Goal: Task Accomplishment & Management: Complete application form

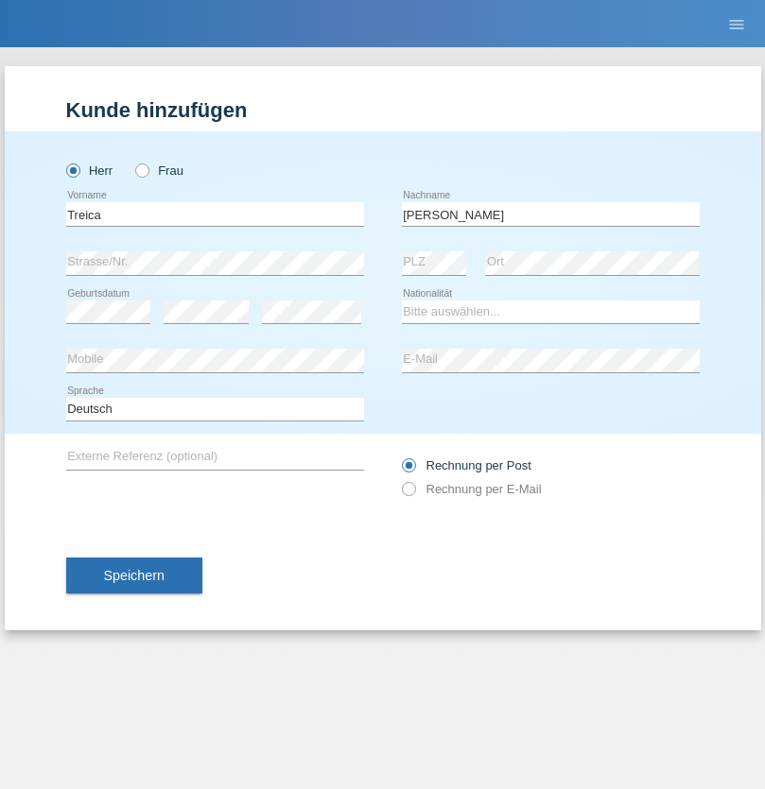
type input "[PERSON_NAME]"
select select "OM"
select select "C"
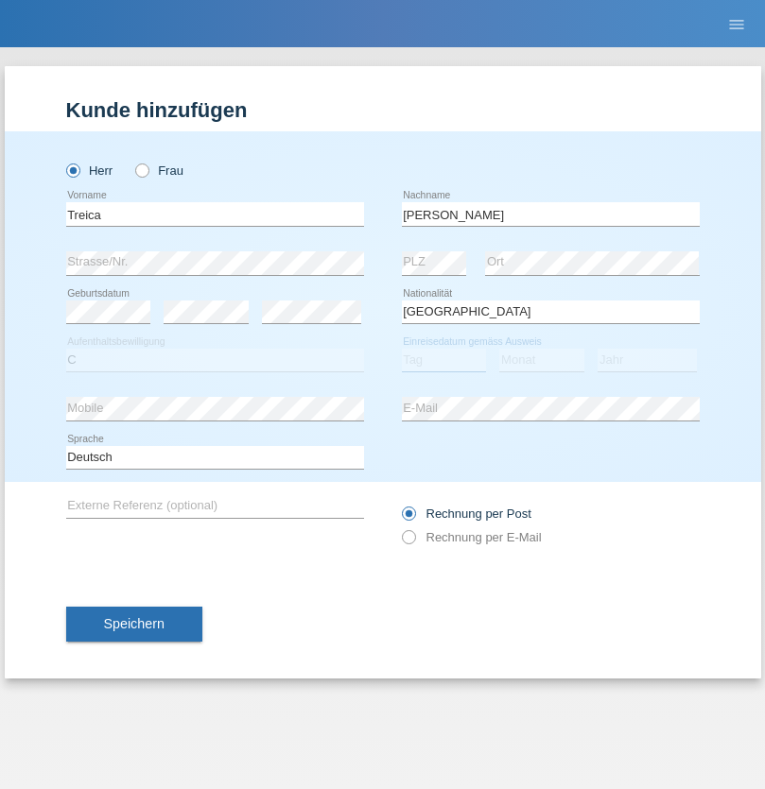
select select "01"
select select "06"
select select "2021"
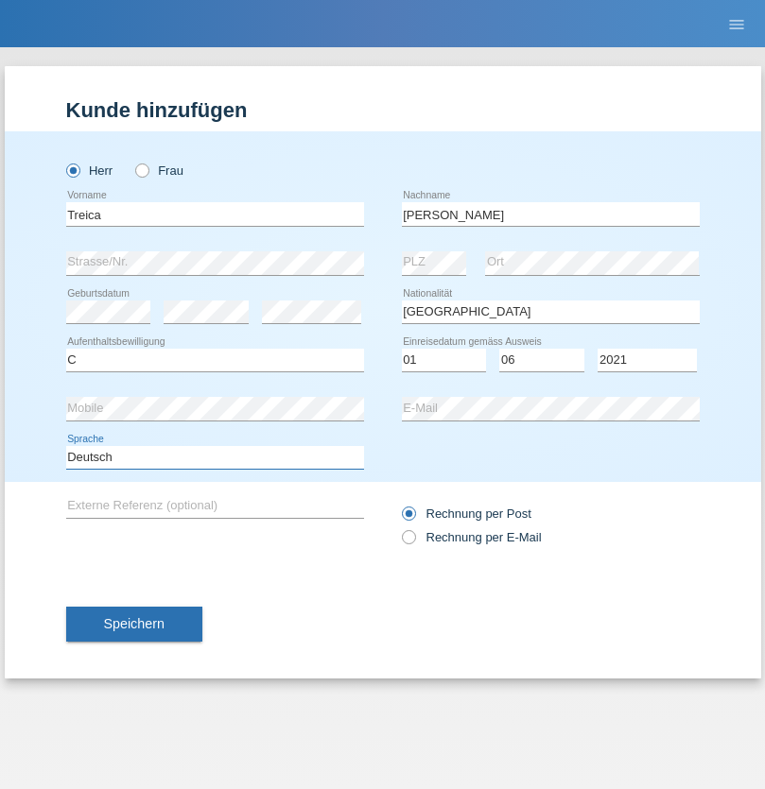
select select "en"
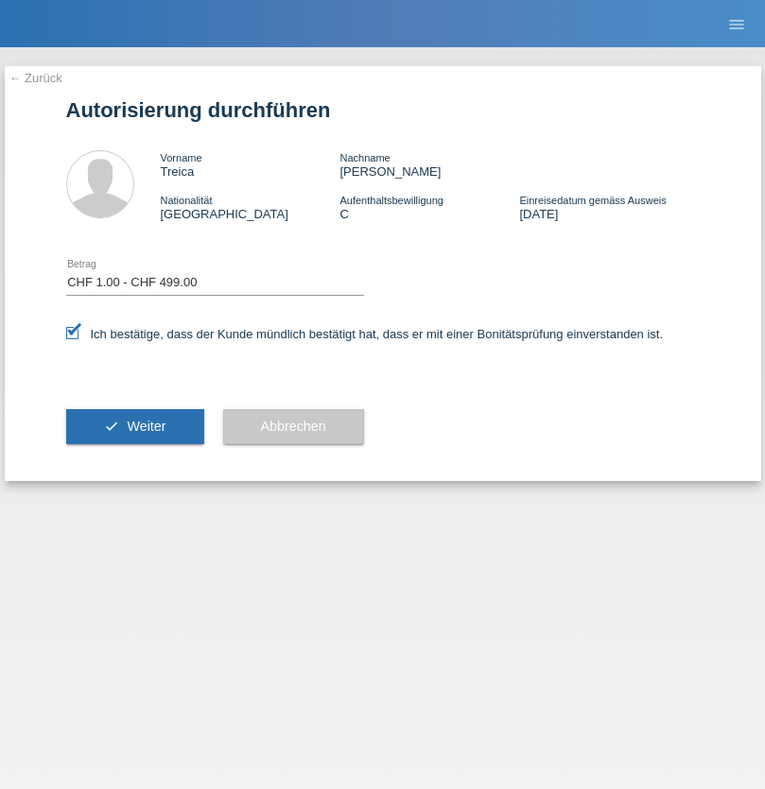
select select "1"
click at [134, 426] on span "Weiter" at bounding box center [146, 426] width 39 height 15
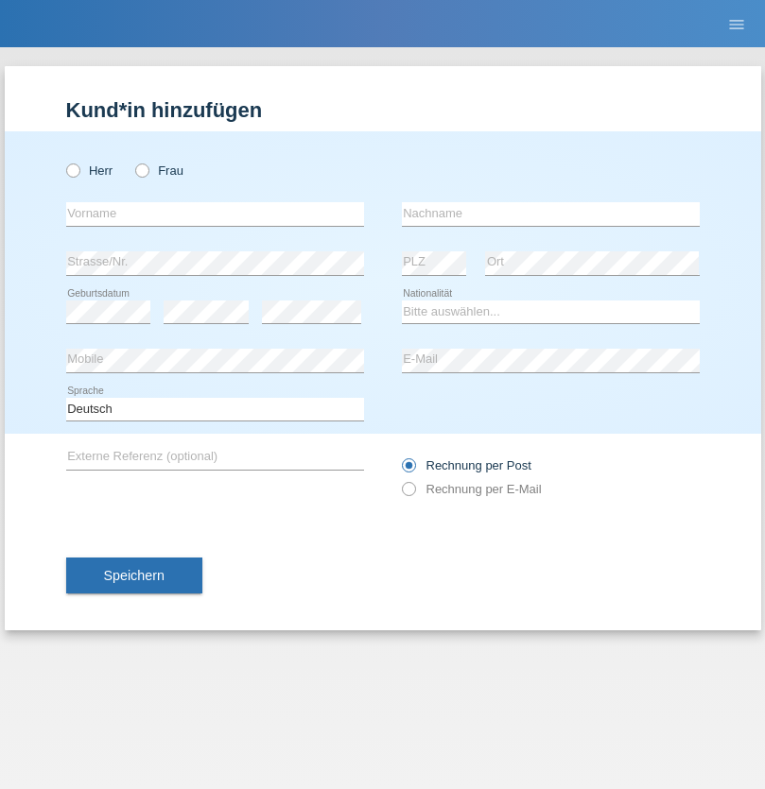
radio input "true"
click at [215, 214] on input "text" at bounding box center [215, 214] width 298 height 24
type input "Hasan"
click at [550, 214] on input "text" at bounding box center [551, 214] width 298 height 24
type input "Sarac"
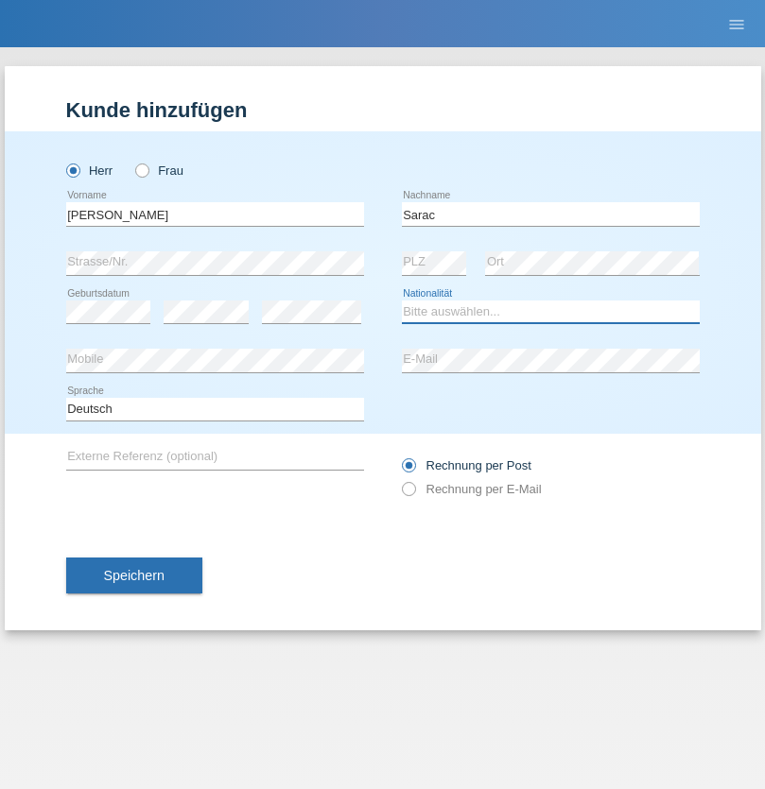
select select "TR"
select select "C"
select select "10"
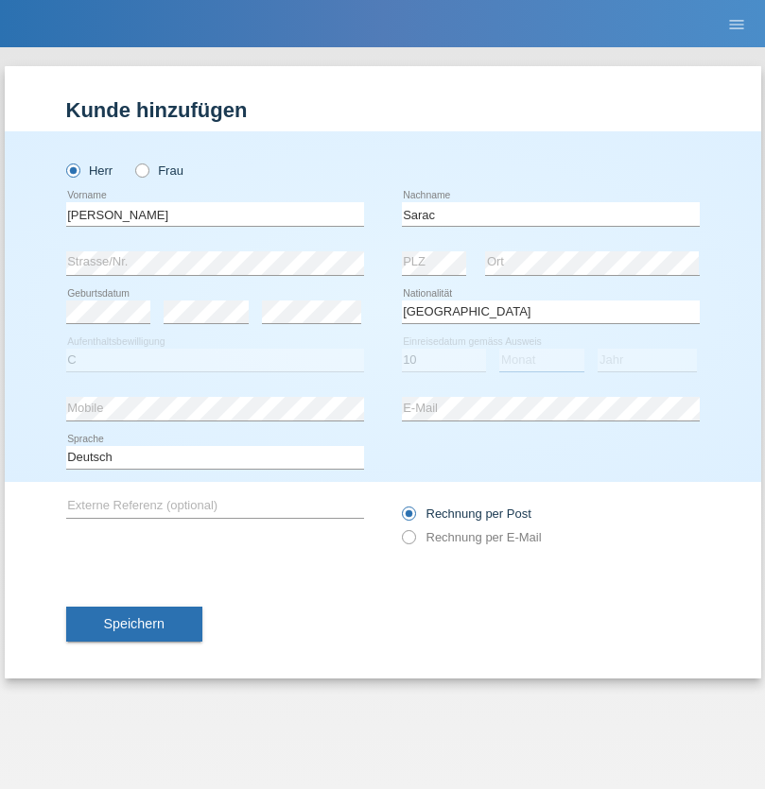
select select "05"
select select "1977"
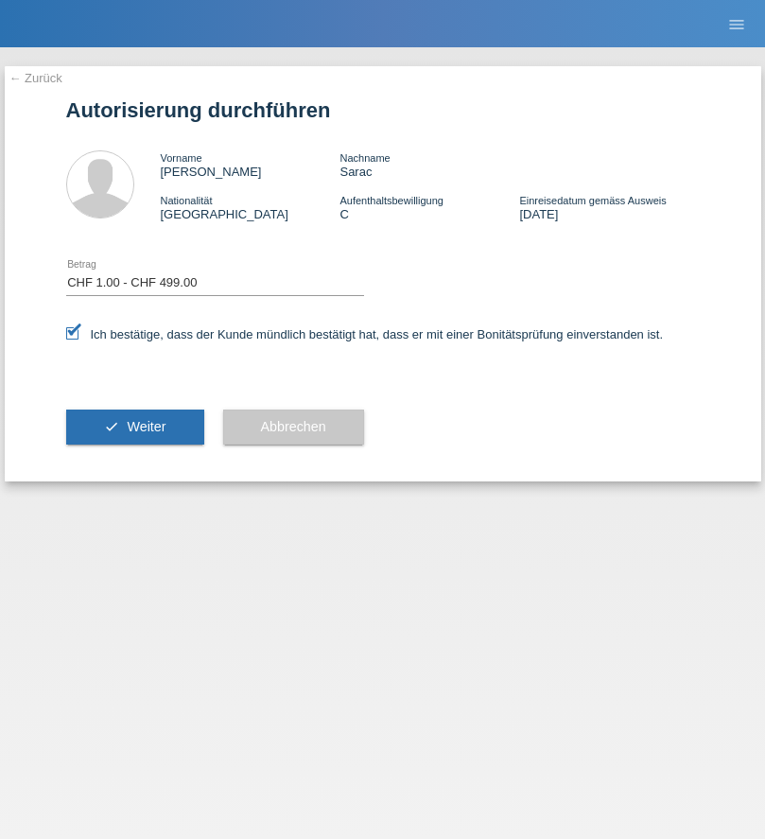
select select "1"
click at [134, 426] on span "Weiter" at bounding box center [146, 426] width 39 height 15
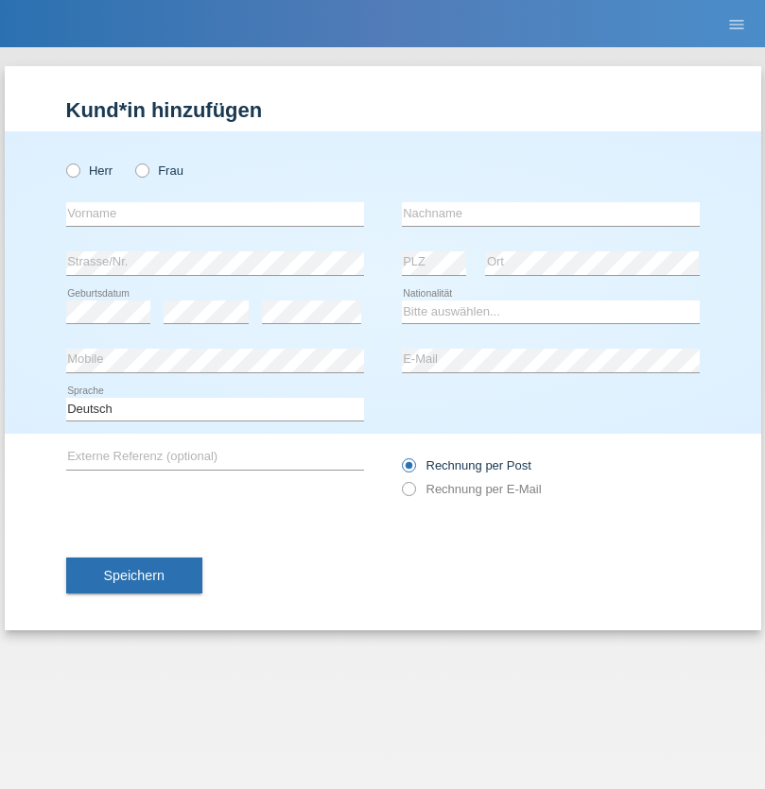
radio input "true"
click at [215, 214] on input "text" at bounding box center [215, 214] width 298 height 24
type input "agnertina"
click at [550, 214] on input "text" at bounding box center [551, 214] width 298 height 24
type input "noshaj"
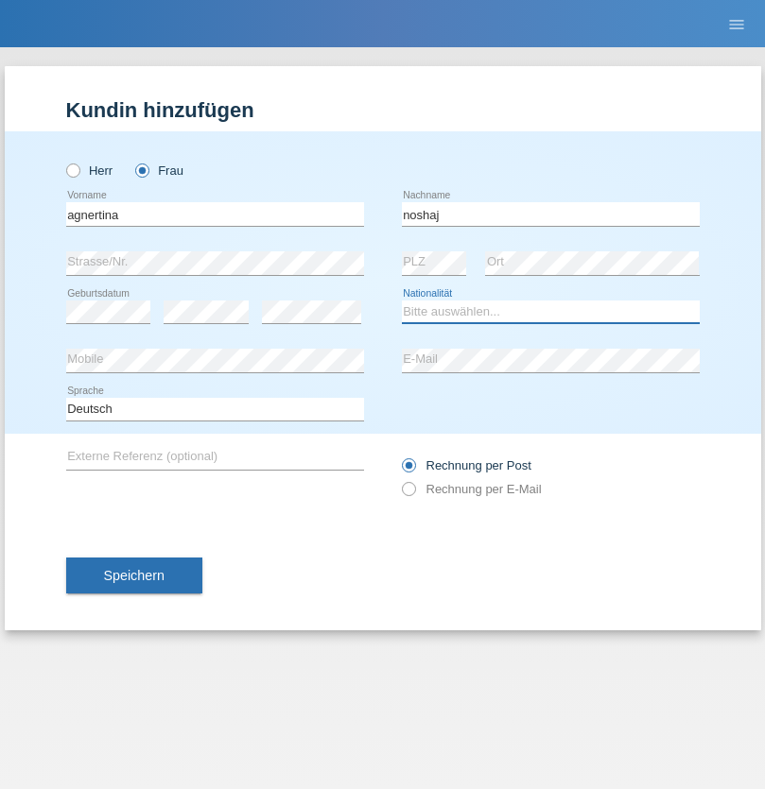
select select "NL"
select select "C"
select select "01"
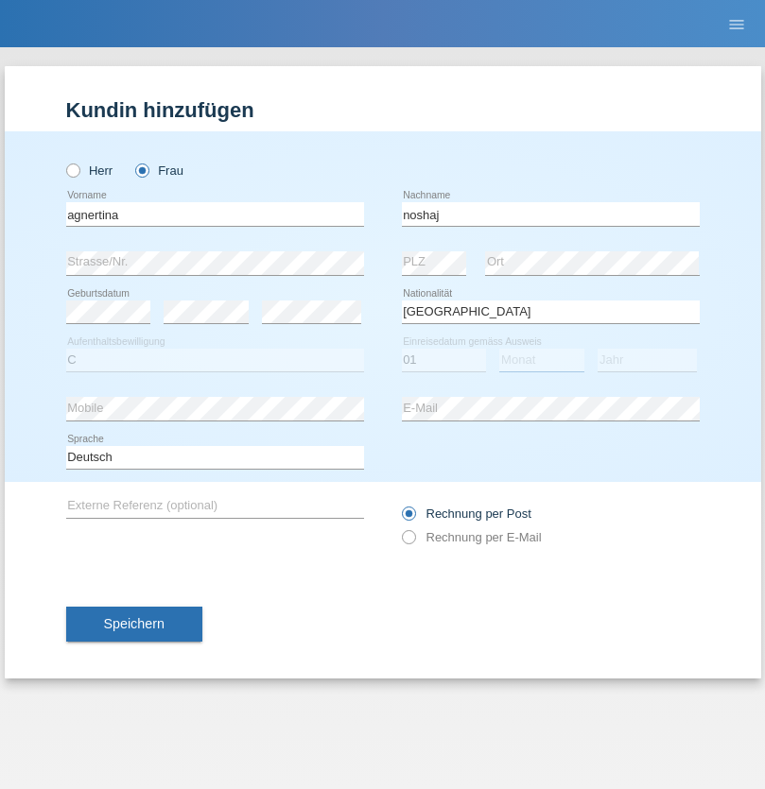
select select "08"
select select "2021"
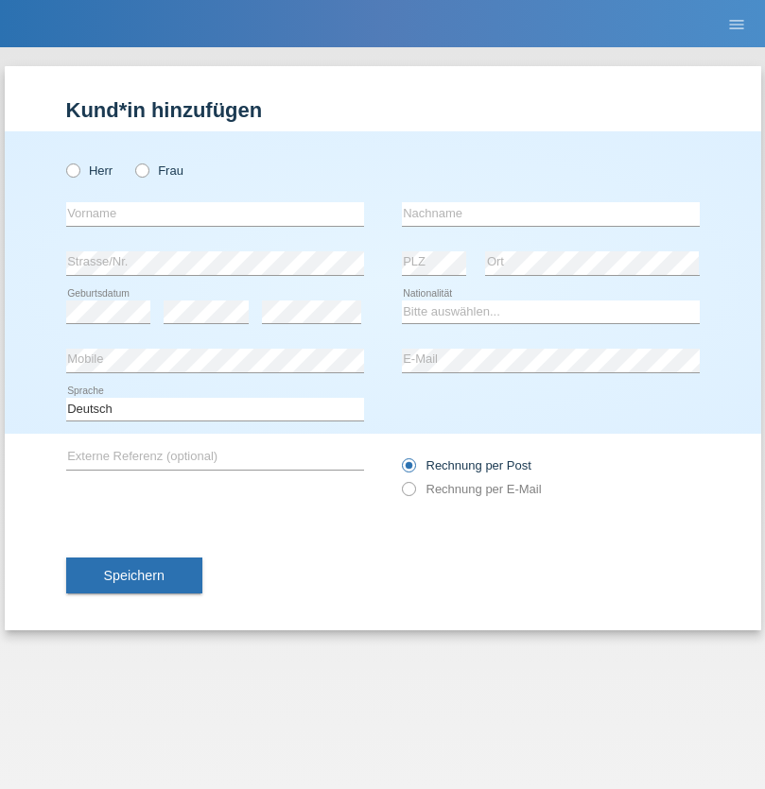
radio input "true"
click at [215, 214] on input "text" at bounding box center [215, 214] width 298 height 24
type input "bajram"
click at [550, 214] on input "text" at bounding box center [551, 214] width 298 height 24
type input "malluta"
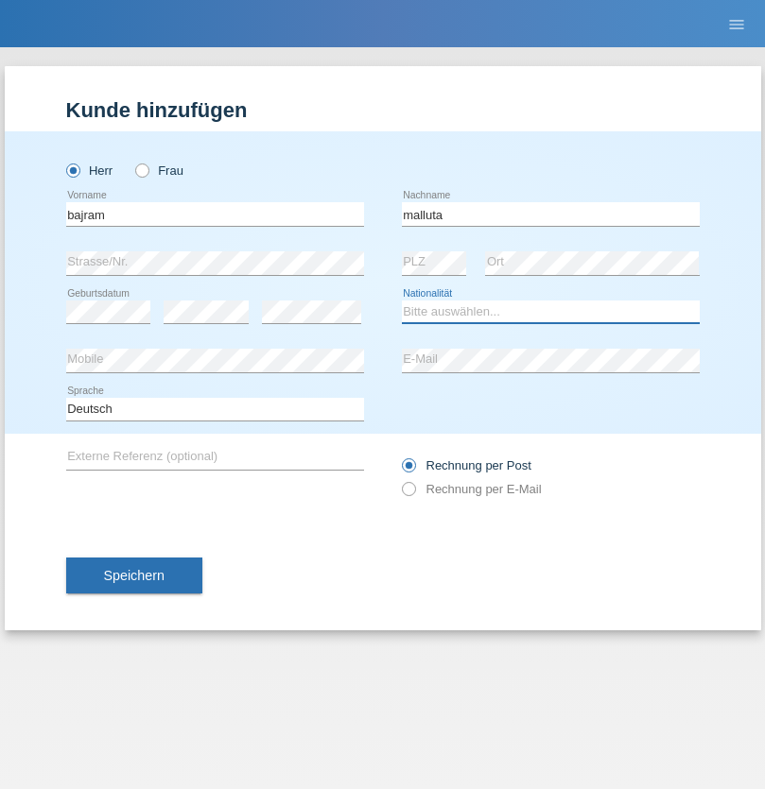
select select "CH"
radio input "true"
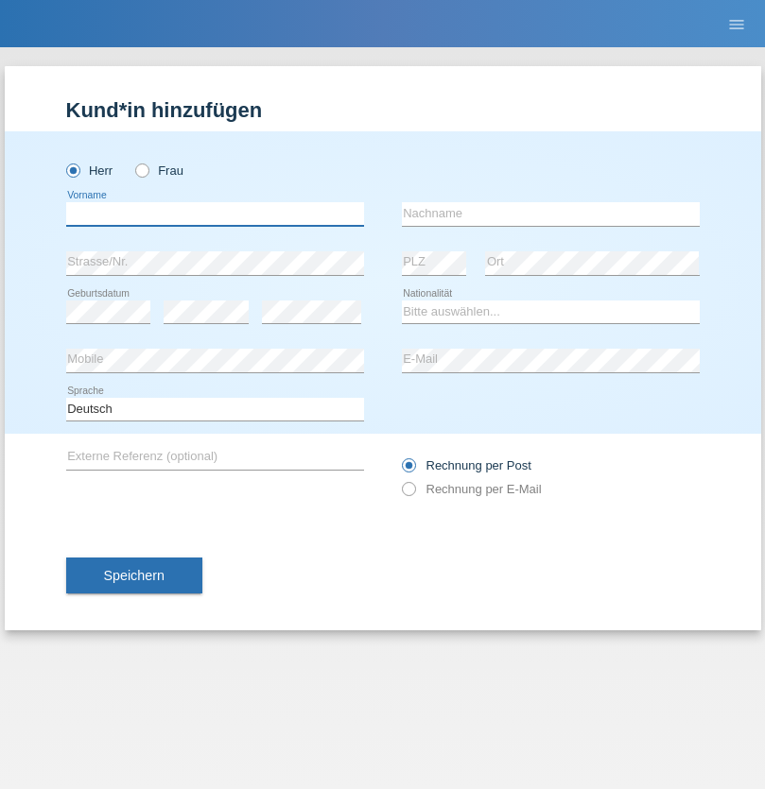
click at [215, 214] on input "text" at bounding box center [215, 214] width 298 height 24
type input "firat"
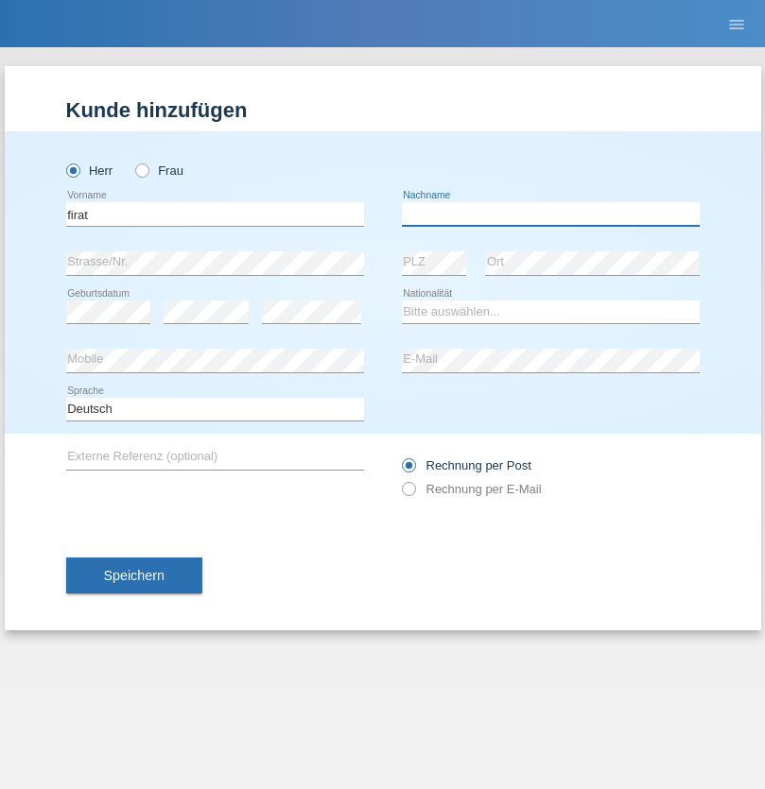
click at [550, 214] on input "text" at bounding box center [551, 214] width 298 height 24
type input "kara"
select select "CH"
radio input "true"
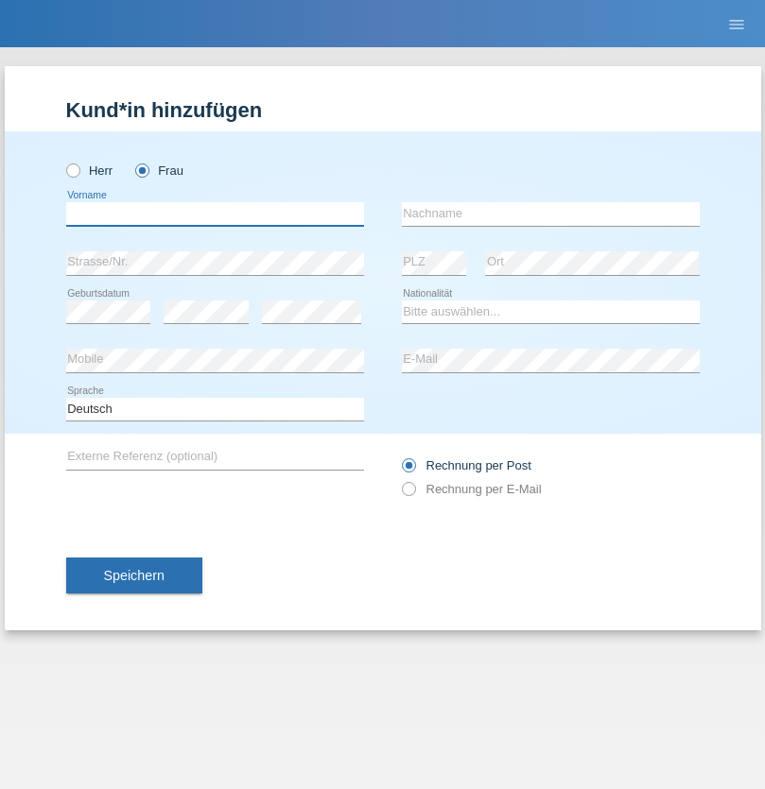
click at [215, 214] on input "text" at bounding box center [215, 214] width 298 height 24
type input "Dagmar"
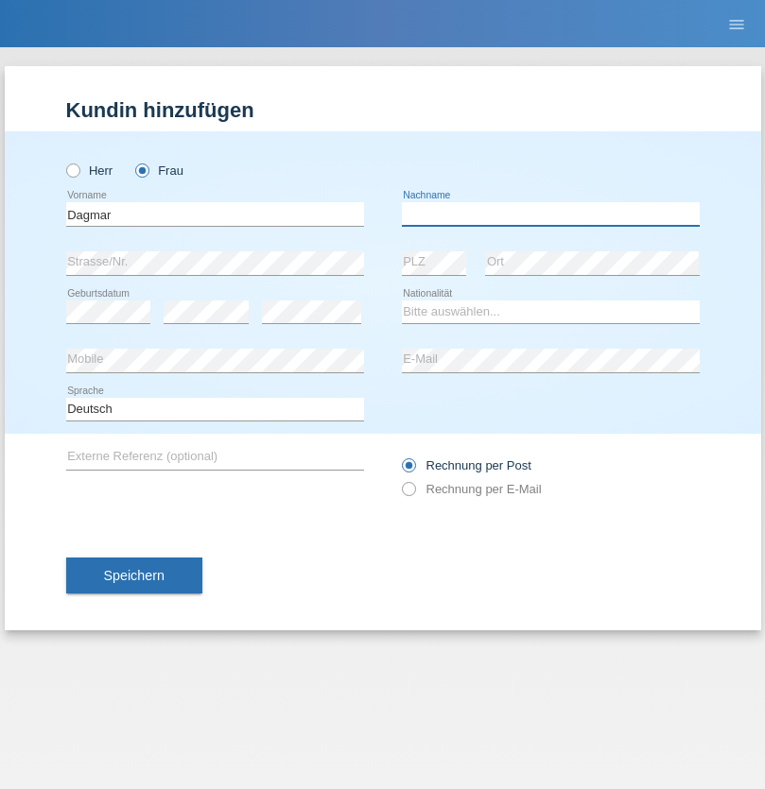
click at [550, 214] on input "text" at bounding box center [551, 214] width 298 height 24
type input "Reusser"
select select "CH"
radio input "true"
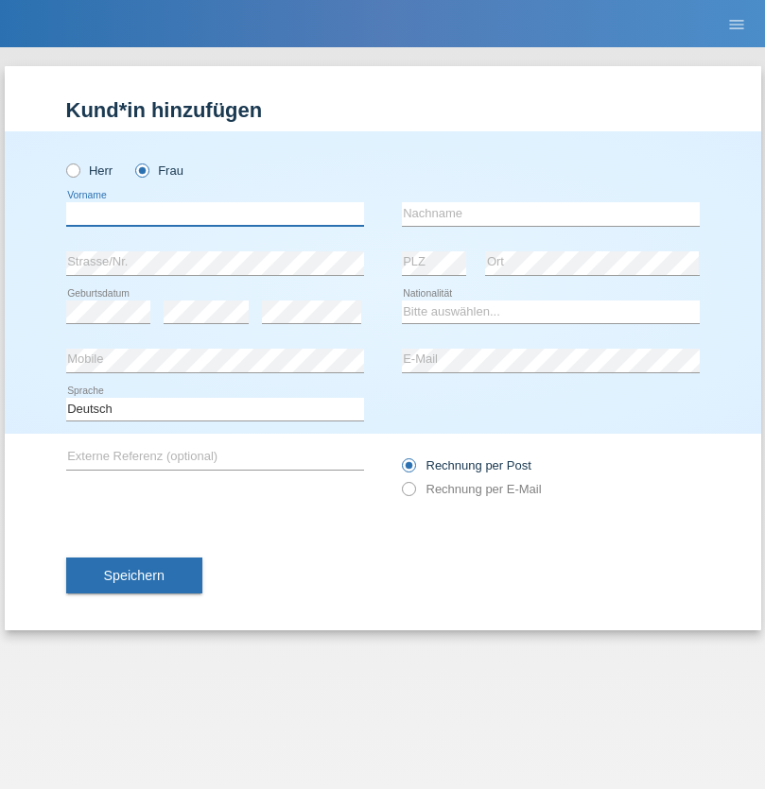
click at [215, 214] on input "text" at bounding box center [215, 214] width 298 height 24
type input "Dunja"
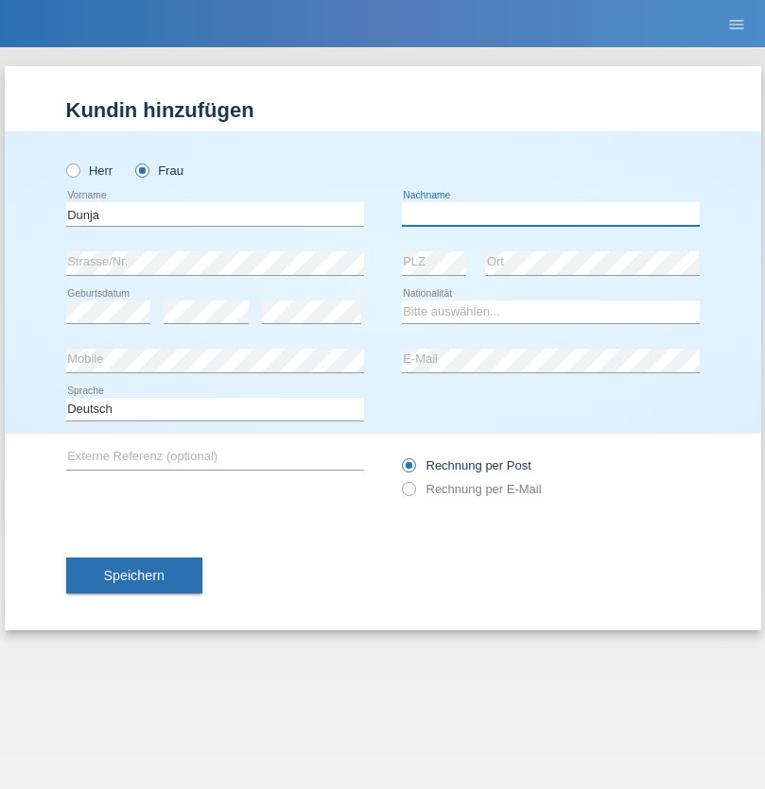
click at [550, 214] on input "text" at bounding box center [551, 214] width 298 height 24
type input "[PERSON_NAME]"
select select "HR"
select select "C"
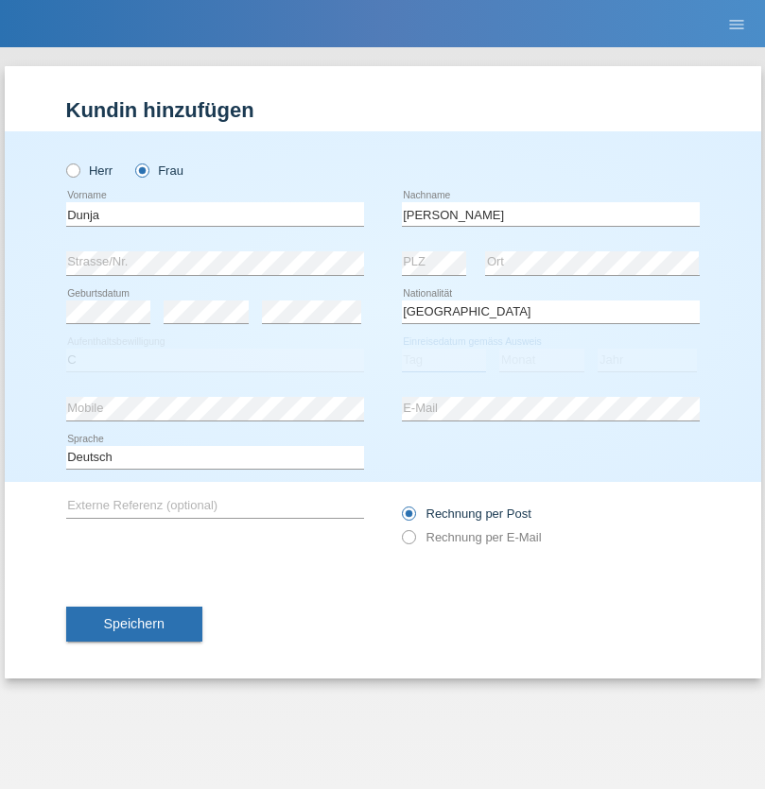
select select "02"
select select "09"
select select "2021"
